Goal: Transaction & Acquisition: Purchase product/service

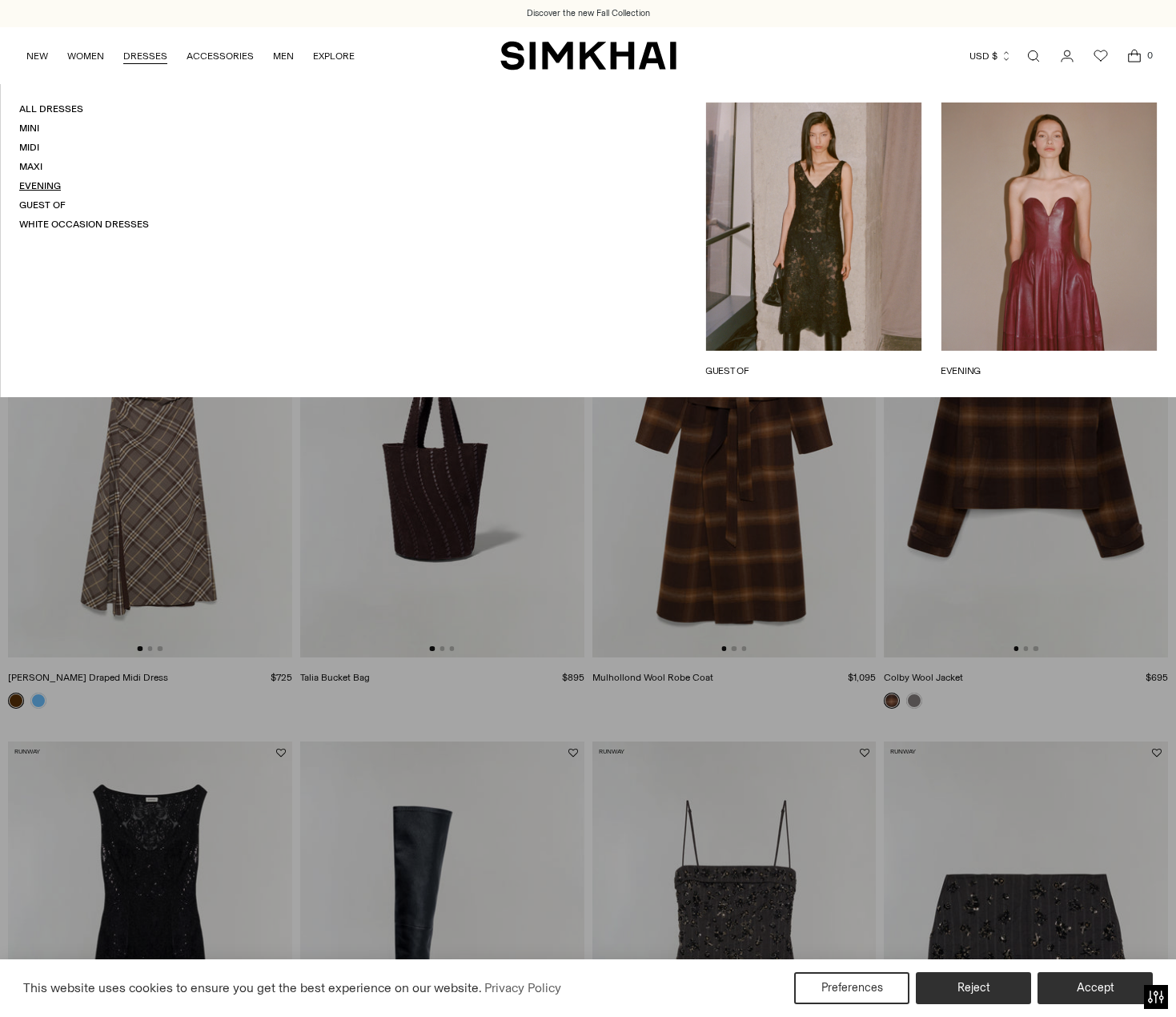
click at [43, 186] on link "Evening" at bounding box center [40, 185] width 42 height 11
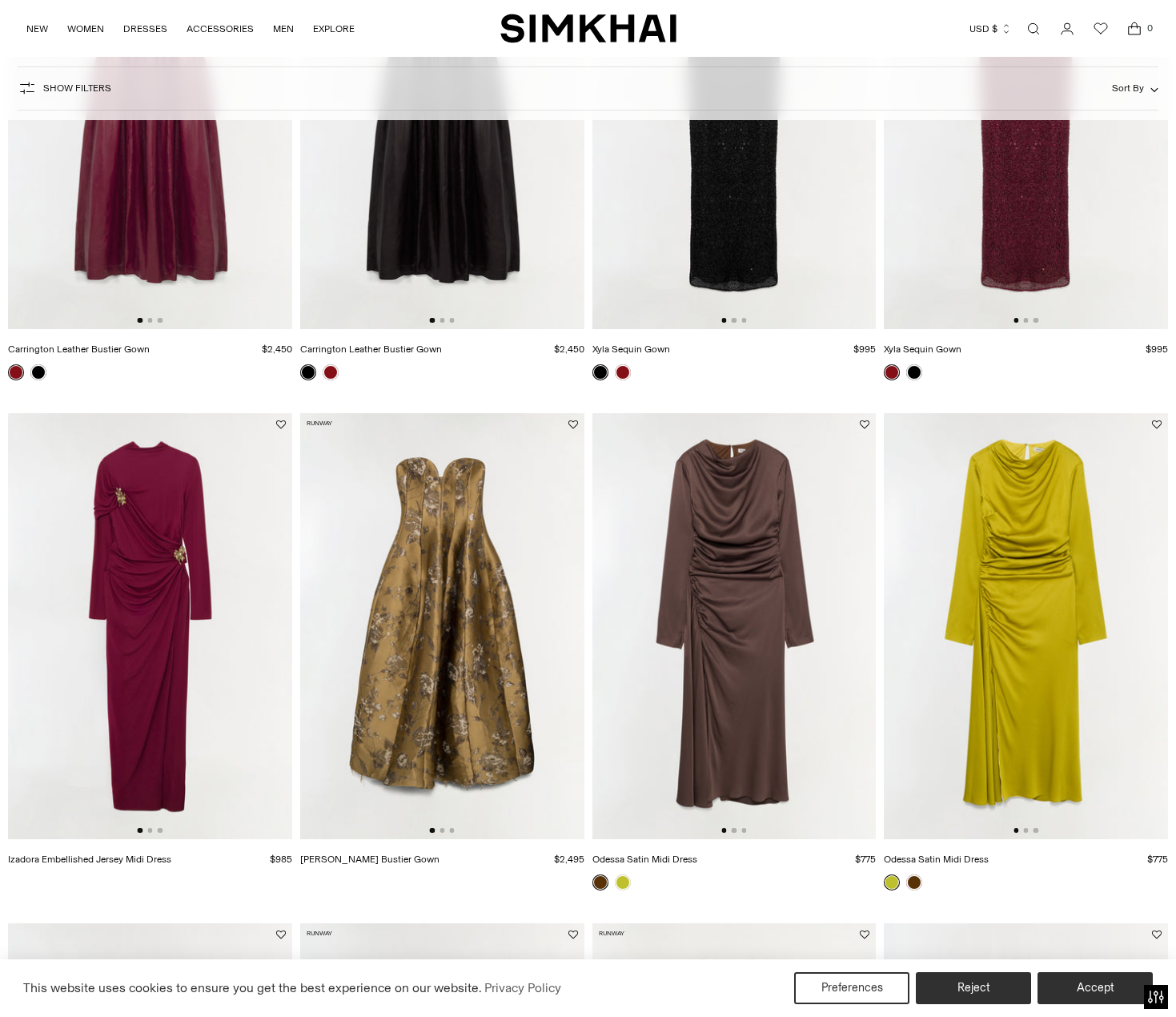
scroll to position [80, 0]
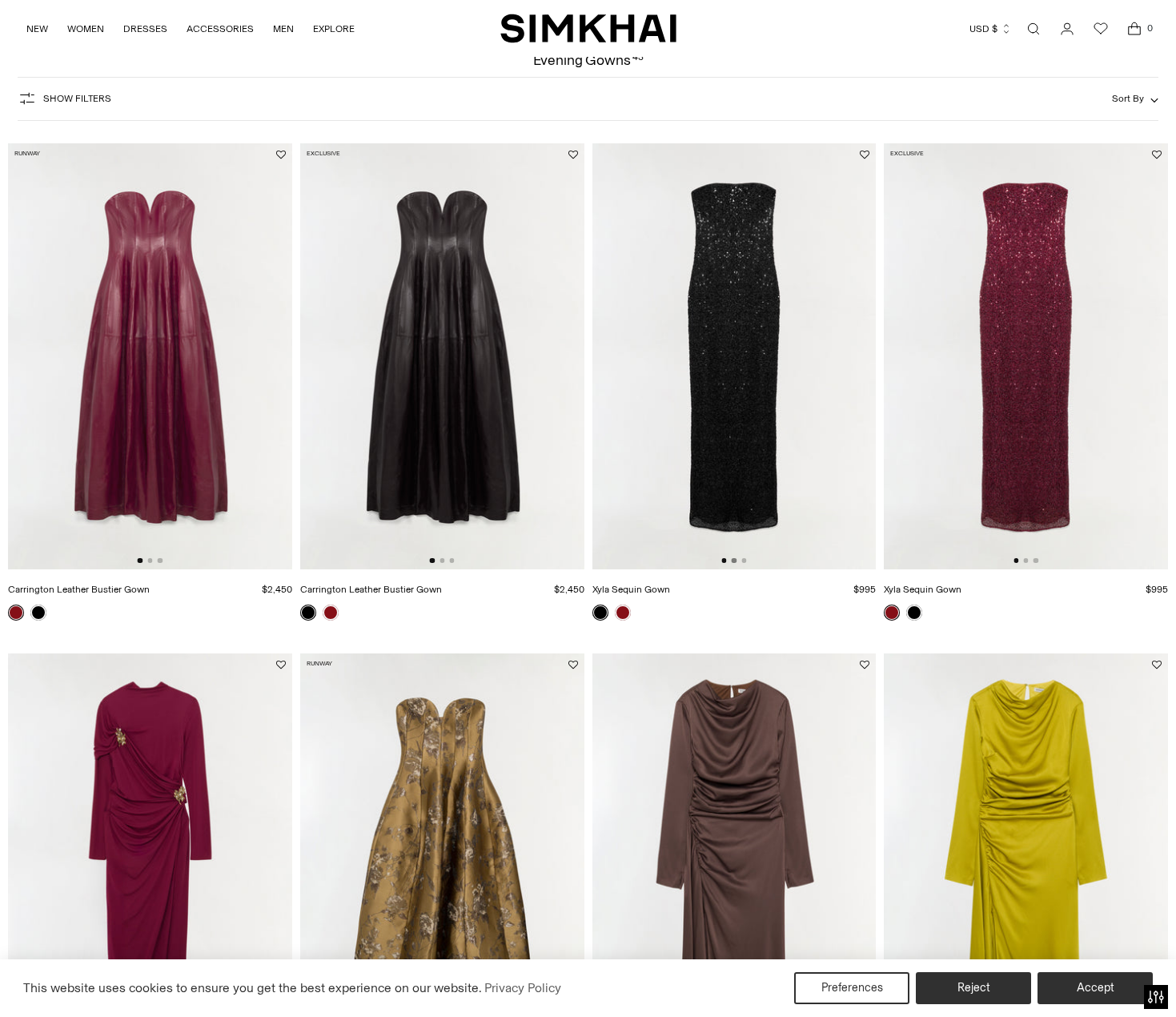
click at [732, 560] on button "Go to slide 2" at bounding box center [734, 560] width 5 height 5
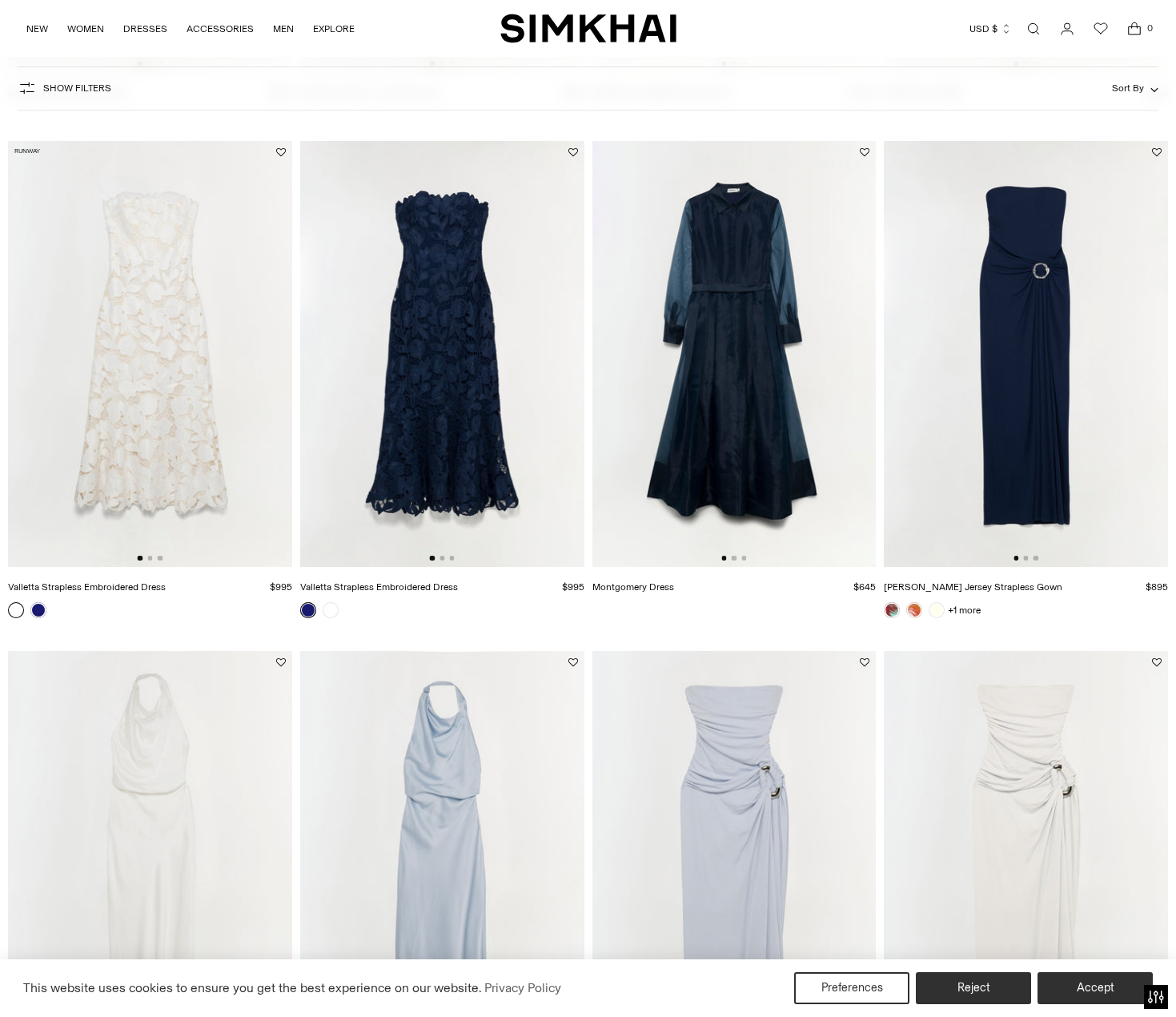
scroll to position [1921, 0]
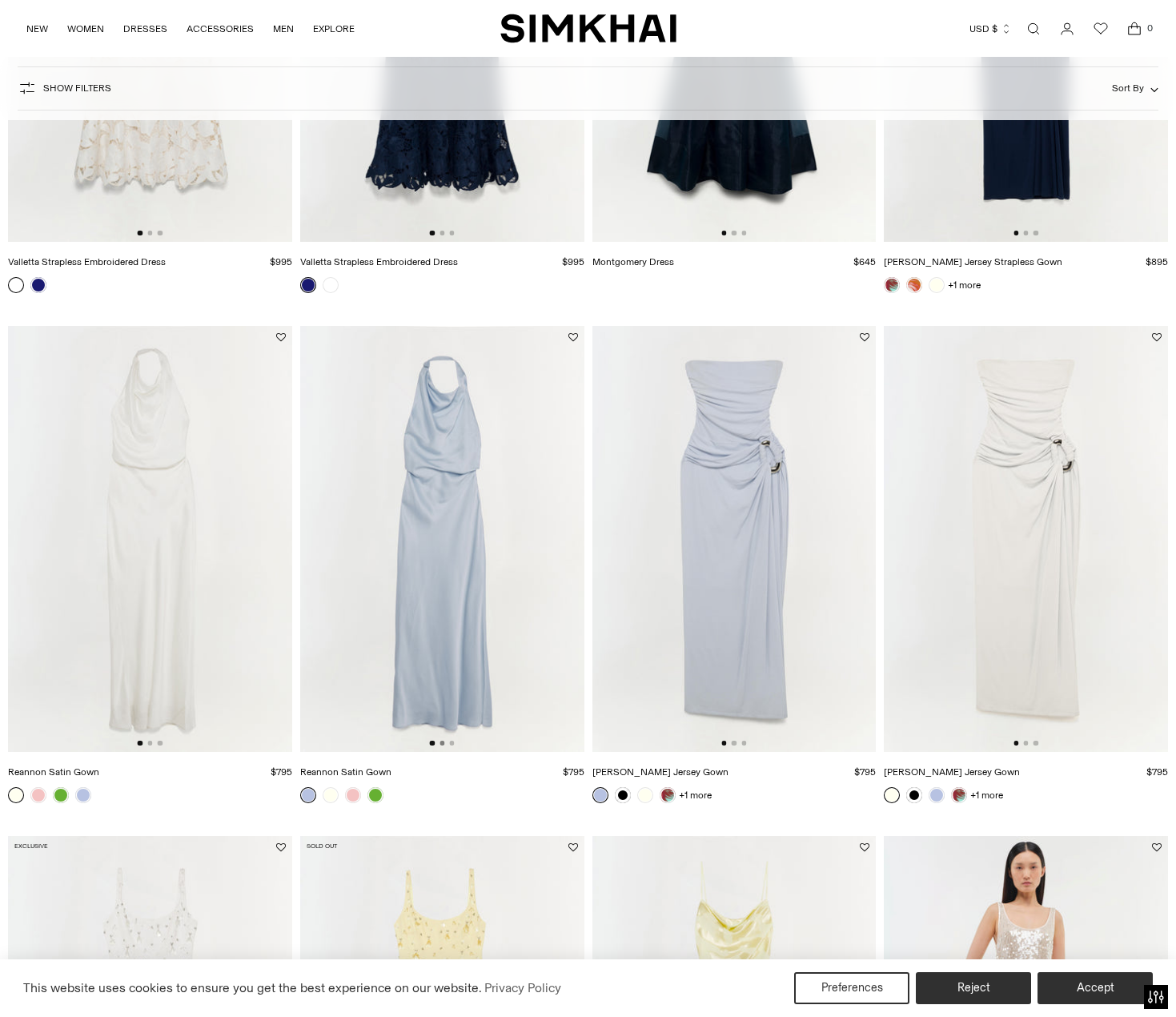
click at [443, 744] on button "Go to slide 2" at bounding box center [441, 743] width 5 height 5
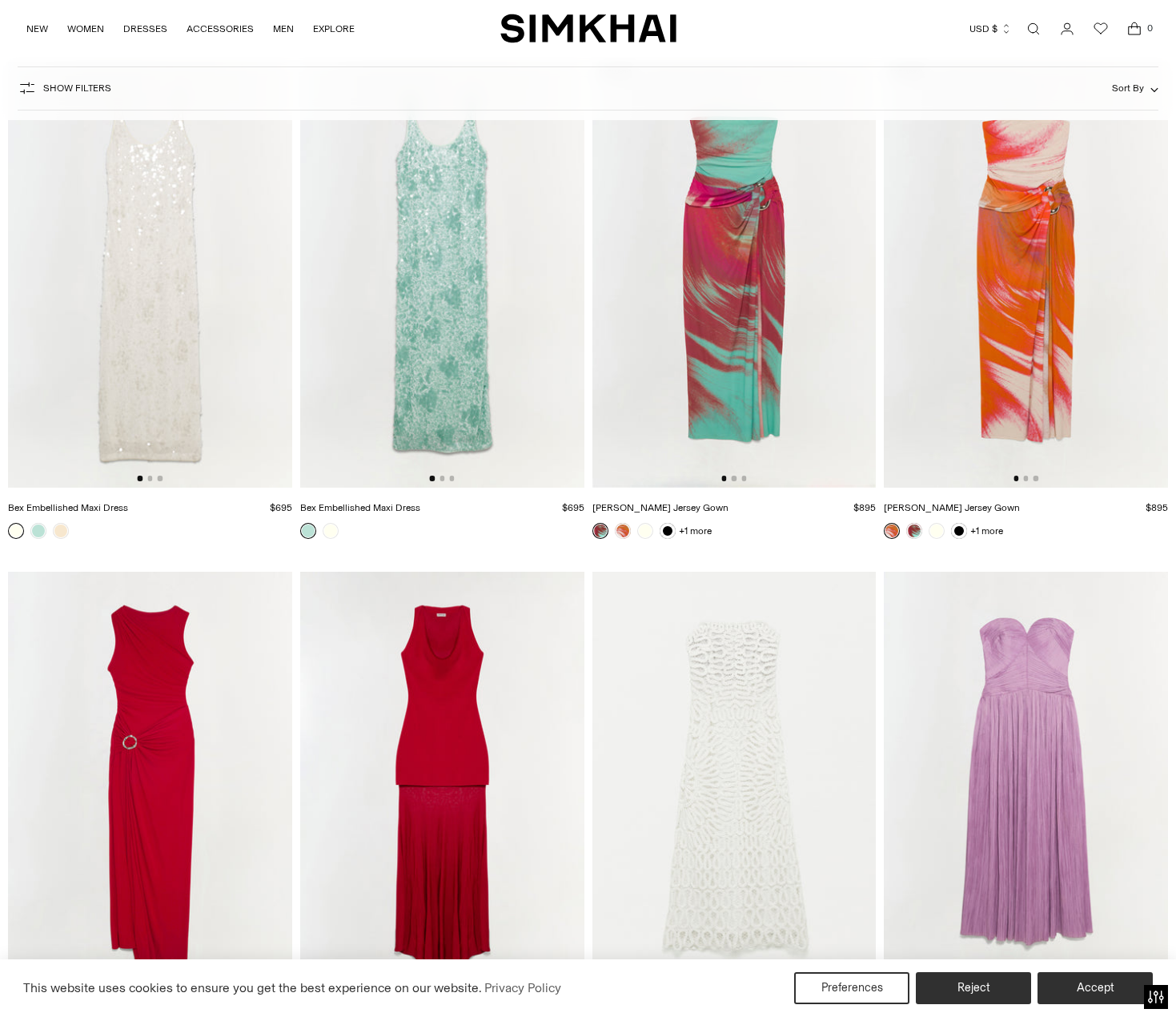
scroll to position [3187, 0]
